Goal: Check status: Check status

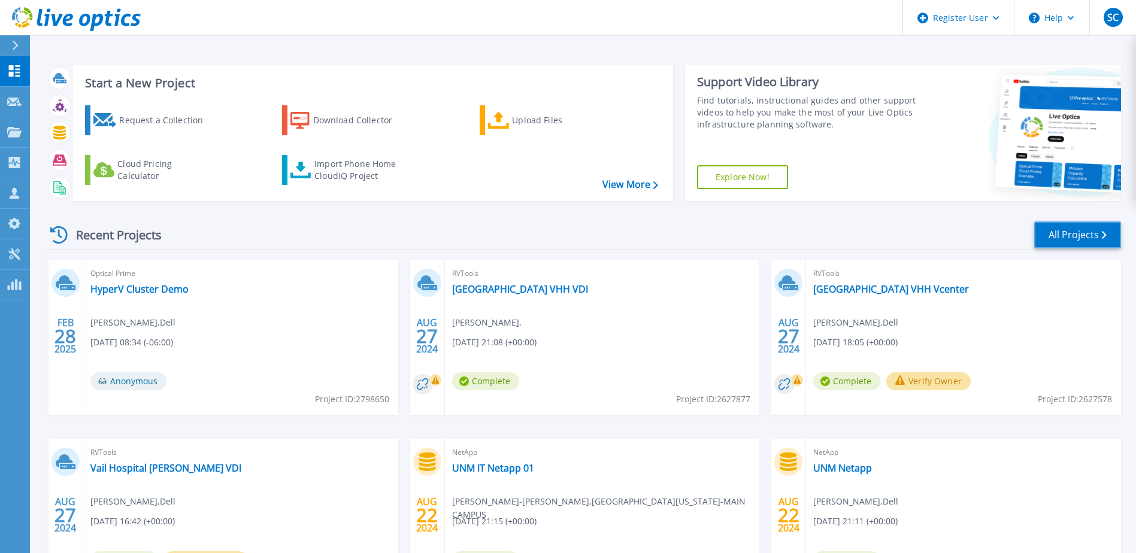
drag, startPoint x: 1086, startPoint y: 242, endPoint x: 1047, endPoint y: 247, distance: 39.2
click at [1086, 242] on link "All Projects" at bounding box center [1077, 234] width 87 height 27
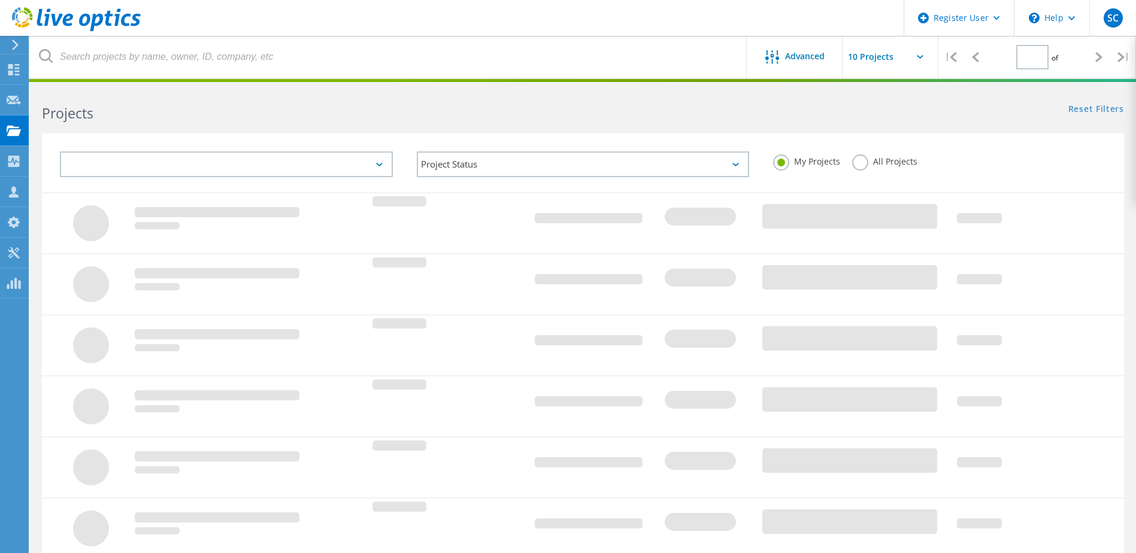
type input "1"
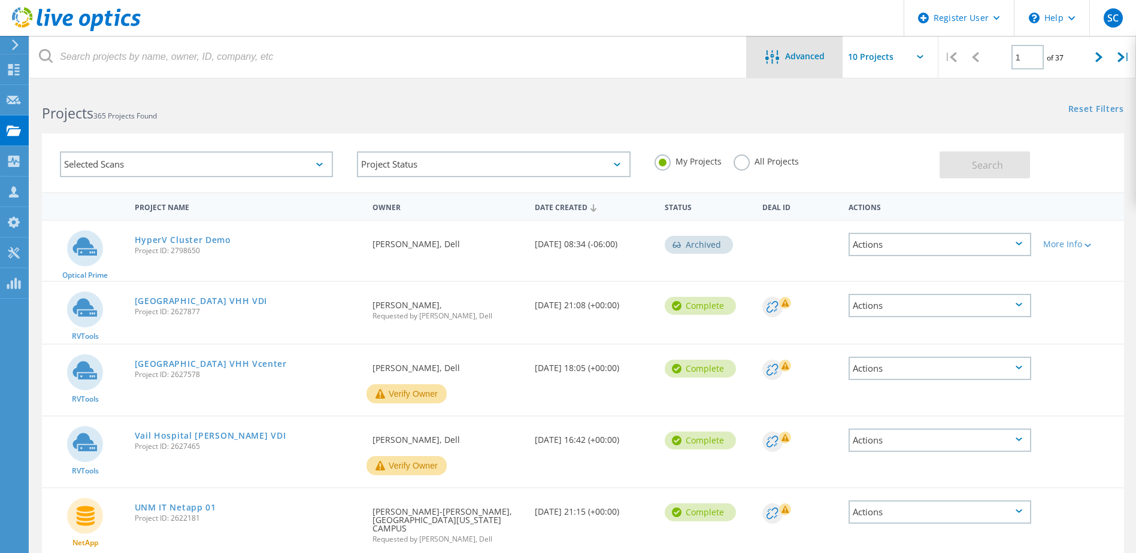
click at [810, 45] on div "Advanced" at bounding box center [794, 57] width 96 height 42
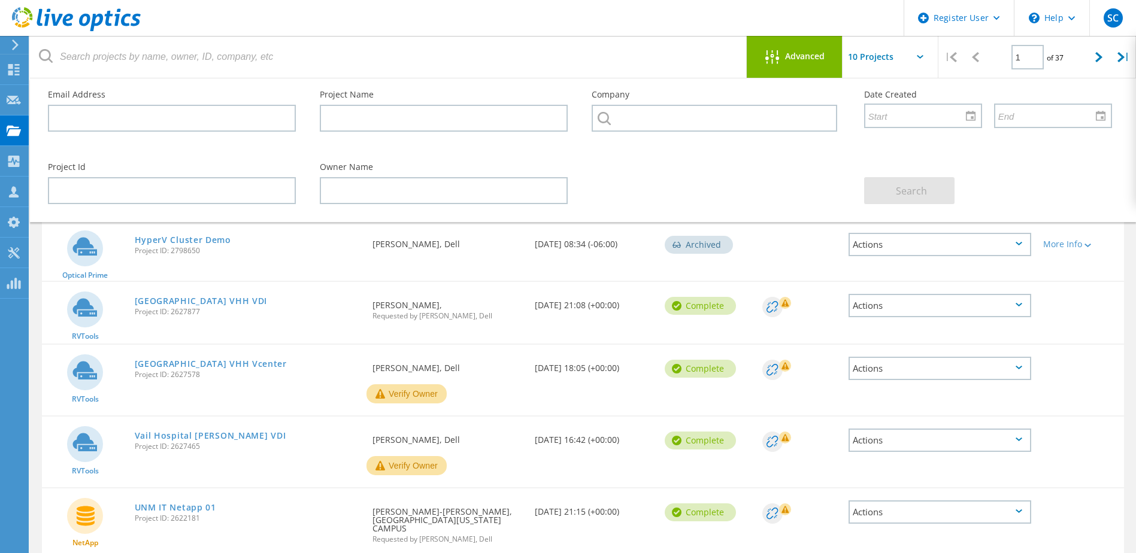
click at [792, 48] on div "Advanced" at bounding box center [794, 57] width 96 height 42
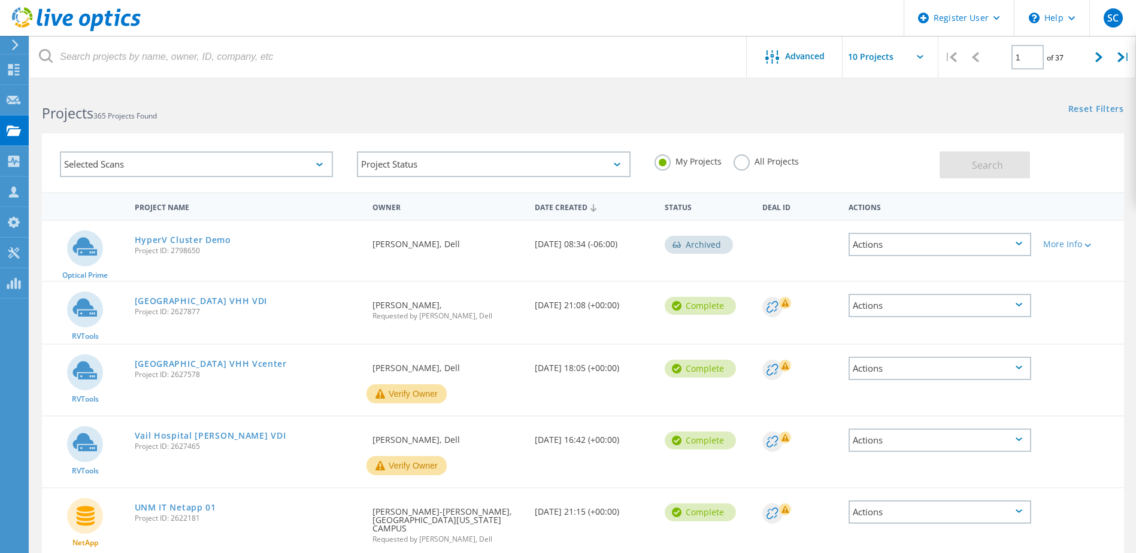
click at [915, 58] on input "text" at bounding box center [902, 57] width 120 height 42
click at [892, 145] on div "Show 40 Projects" at bounding box center [902, 148] width 119 height 20
type input "Show 40 Projects"
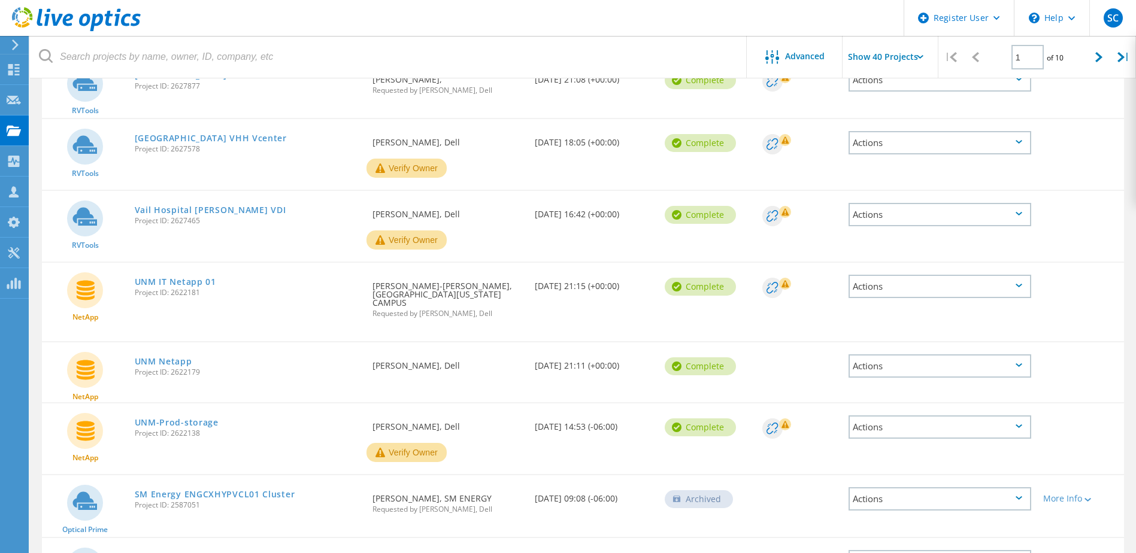
scroll to position [239, 0]
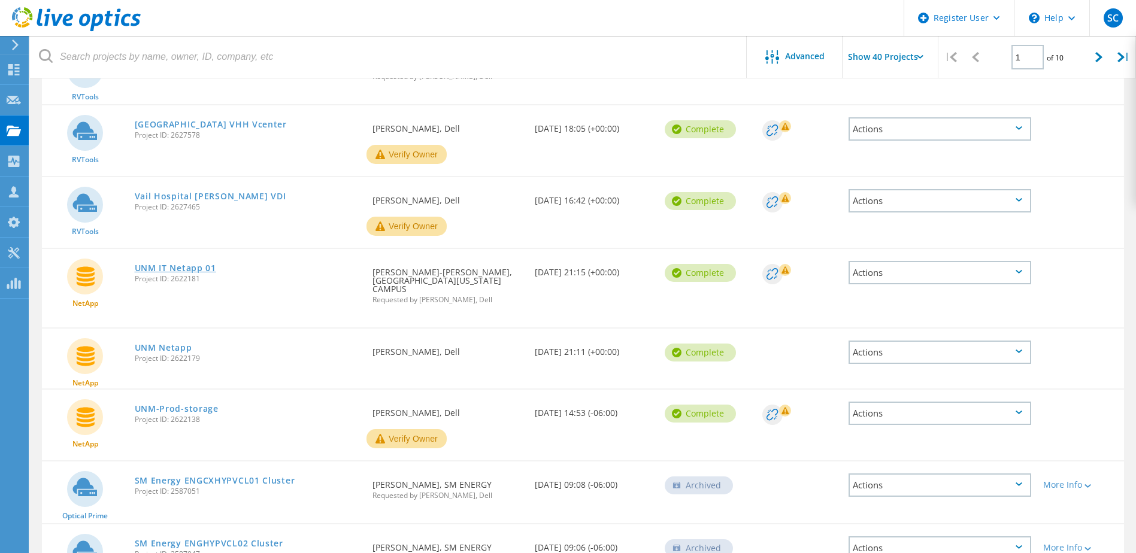
click at [178, 266] on link "UNM IT Netapp 01" at bounding box center [175, 268] width 81 height 8
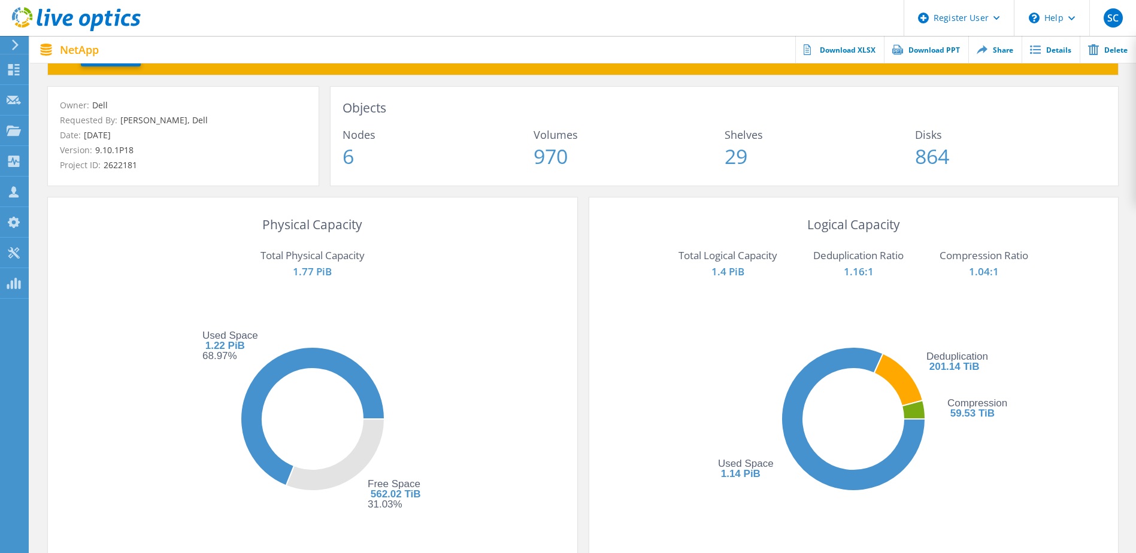
scroll to position [60, 0]
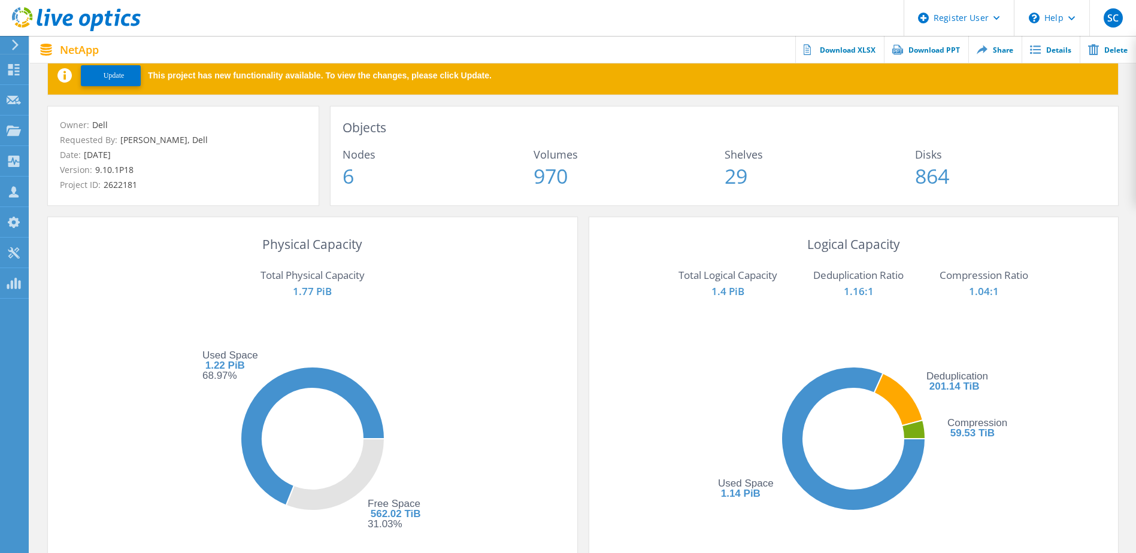
click at [107, 292] on p "1.77 PiB" at bounding box center [312, 293] width 469 height 16
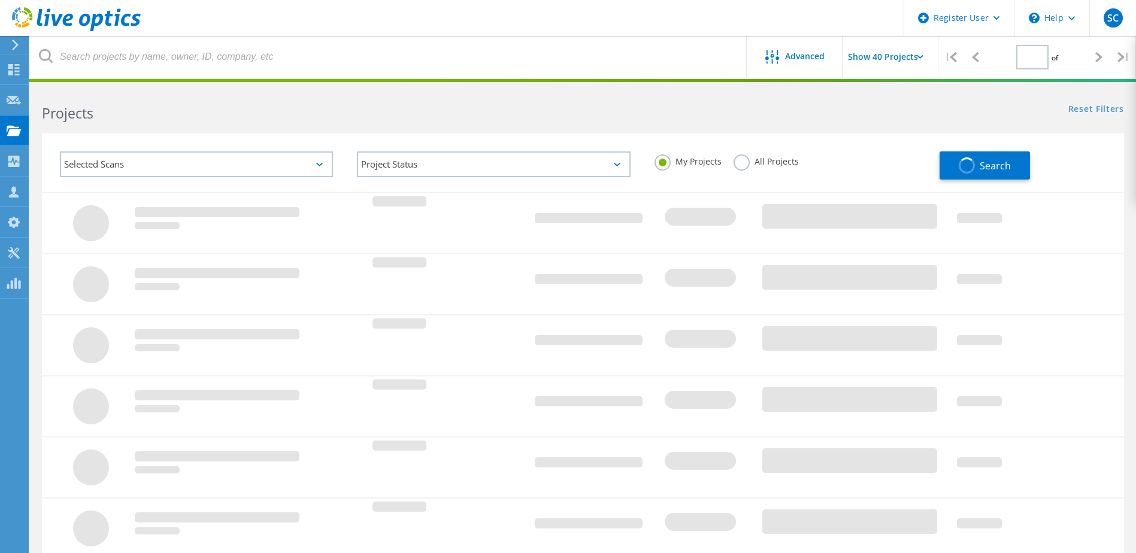
type input "1"
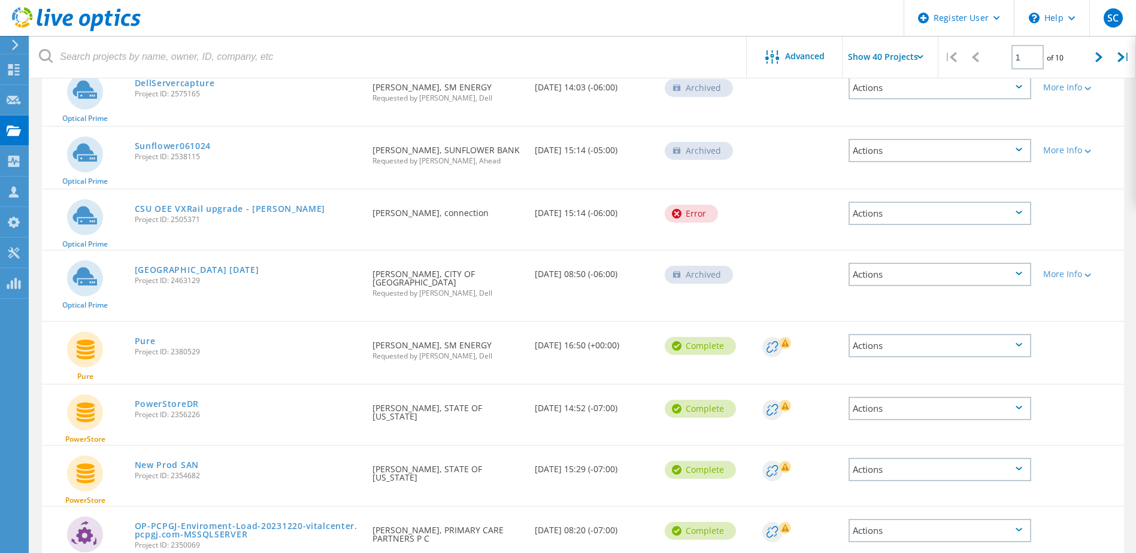
scroll to position [898, 0]
click at [141, 336] on link "Pure" at bounding box center [145, 340] width 21 height 8
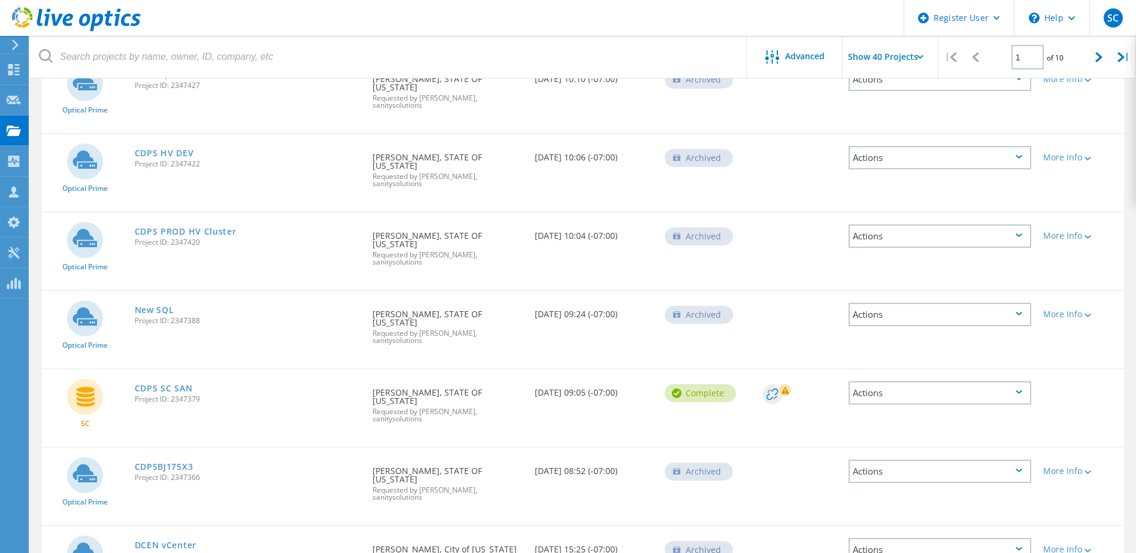
scroll to position [2369, 0]
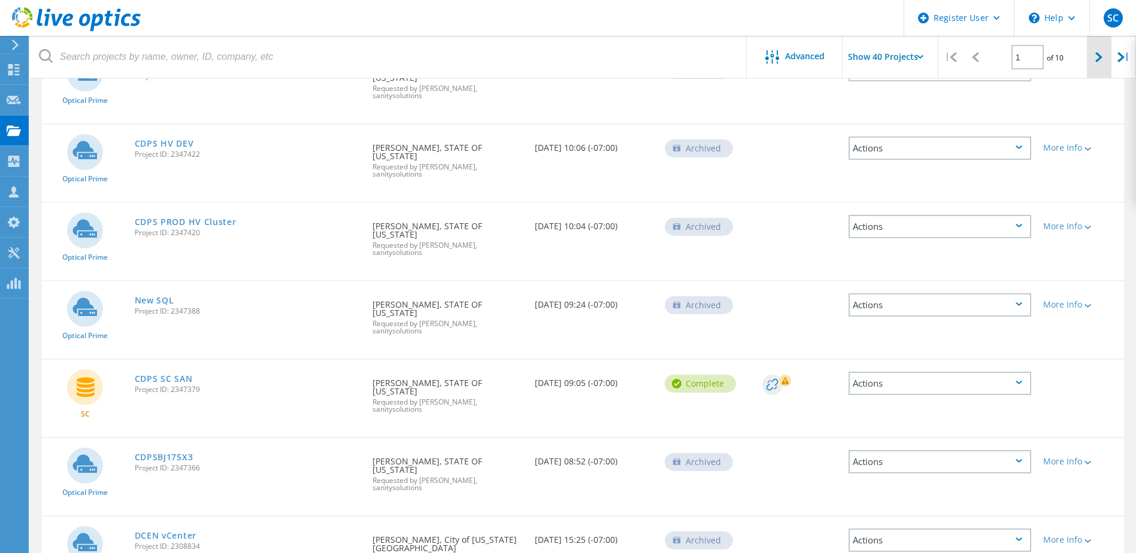
click at [1094, 59] on div at bounding box center [1098, 57] width 25 height 42
type input "2"
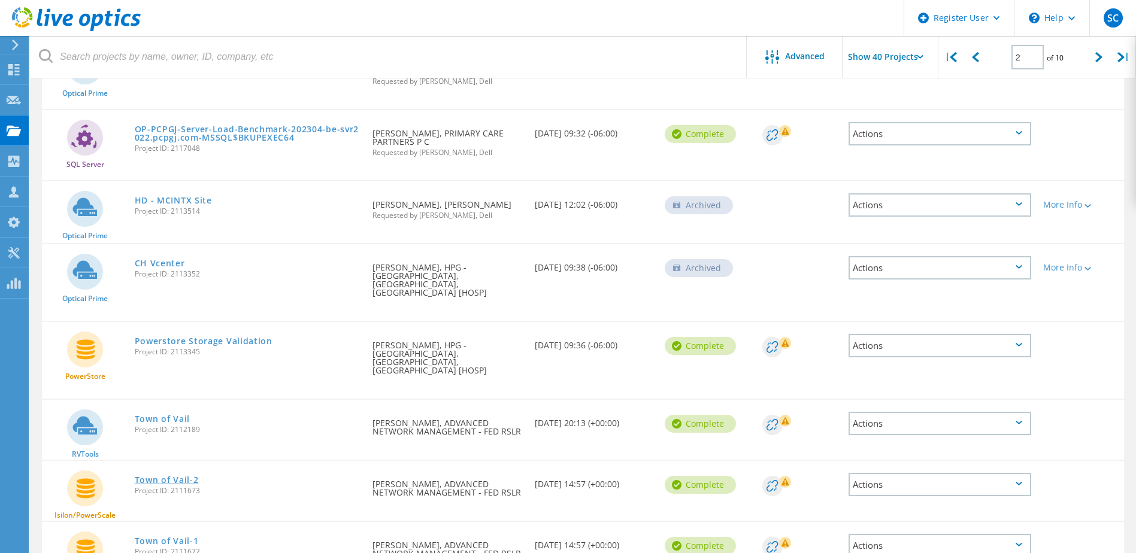
scroll to position [1031, 0]
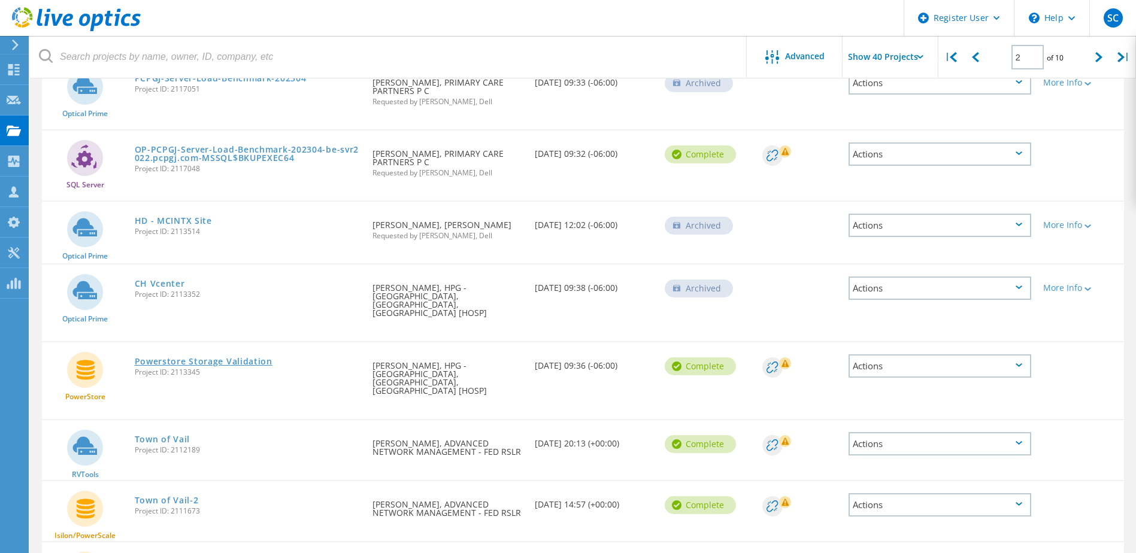
click at [187, 357] on link "Powerstore Storage Validation" at bounding box center [204, 361] width 138 height 8
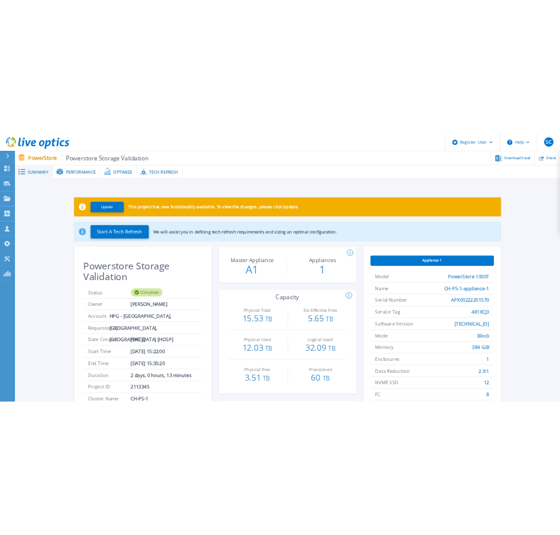
scroll to position [60, 0]
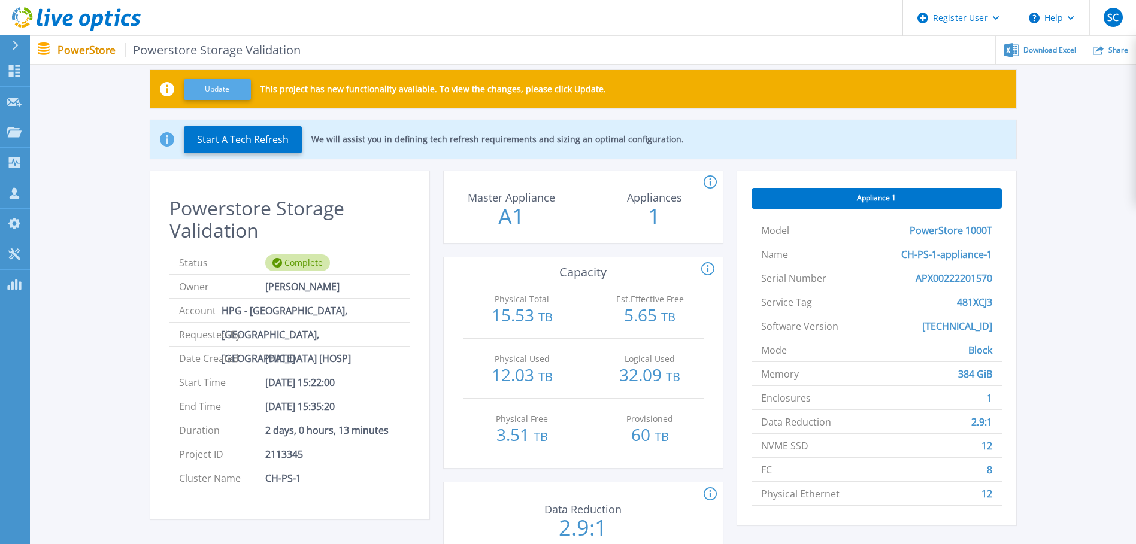
click at [236, 83] on button "Update" at bounding box center [217, 89] width 67 height 21
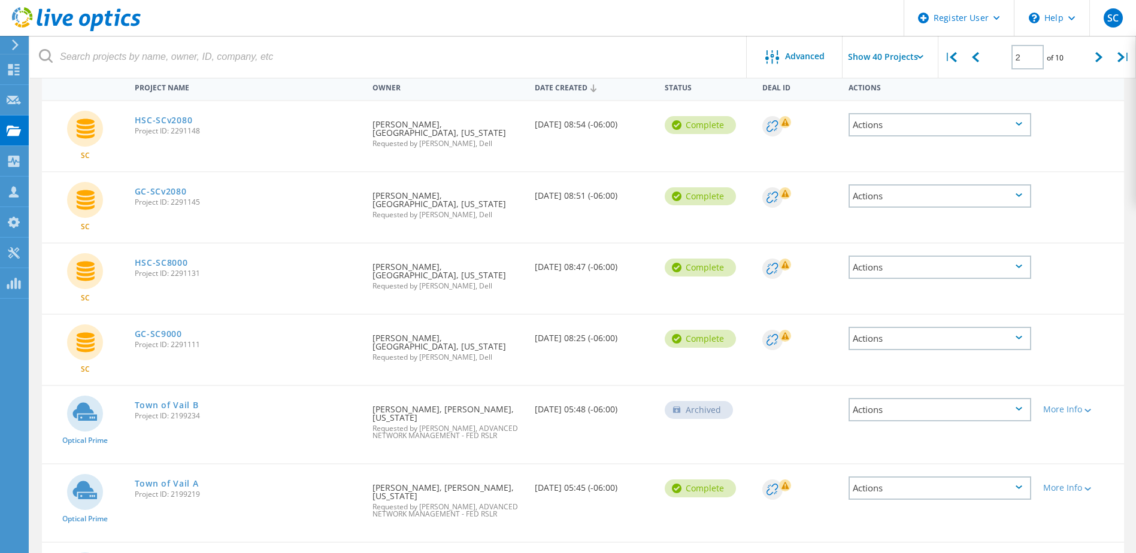
scroll to position [180, 0]
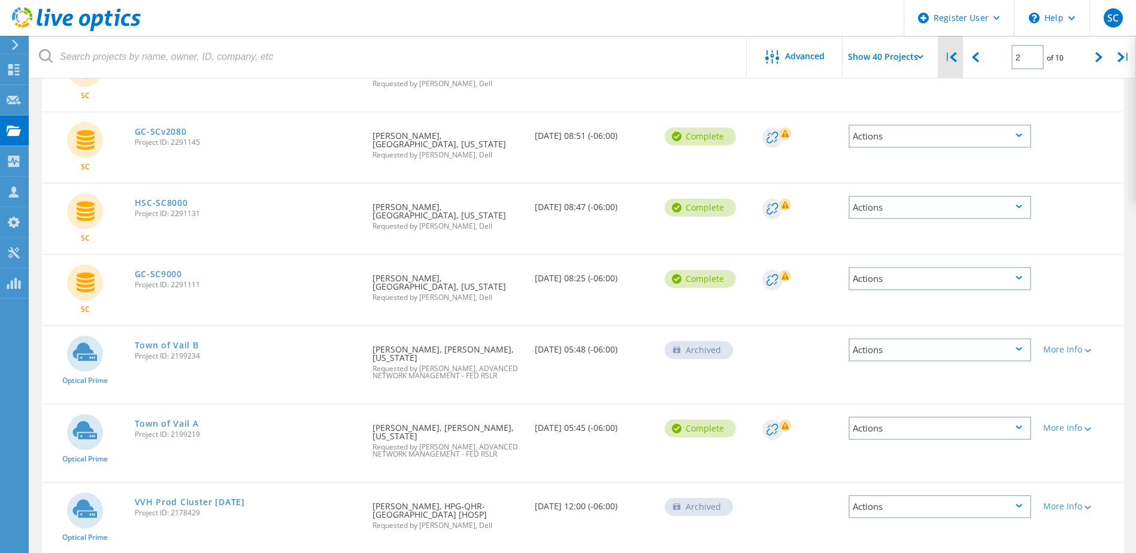
click at [568, 55] on div "|" at bounding box center [950, 57] width 25 height 42
type input "1"
